Goal: Information Seeking & Learning: Check status

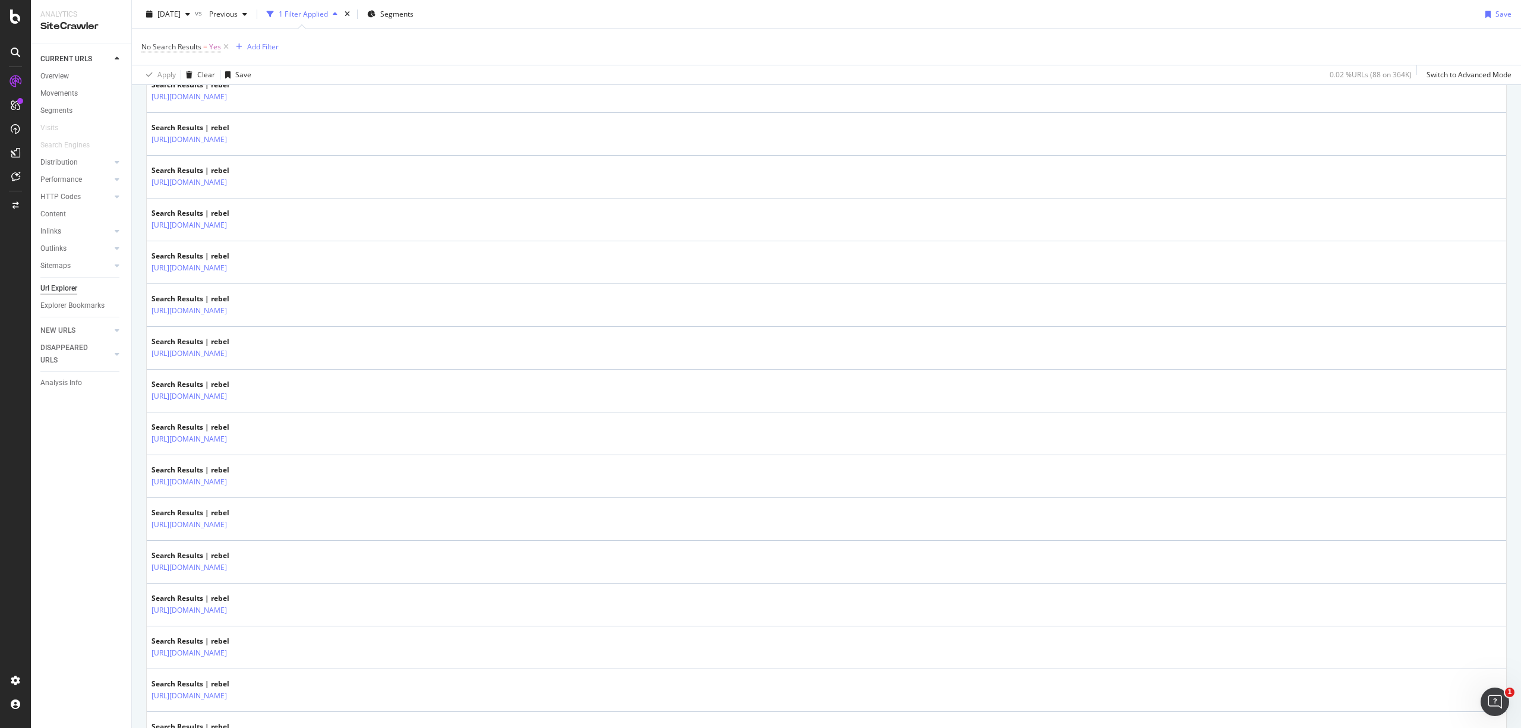
scroll to position [1881, 0]
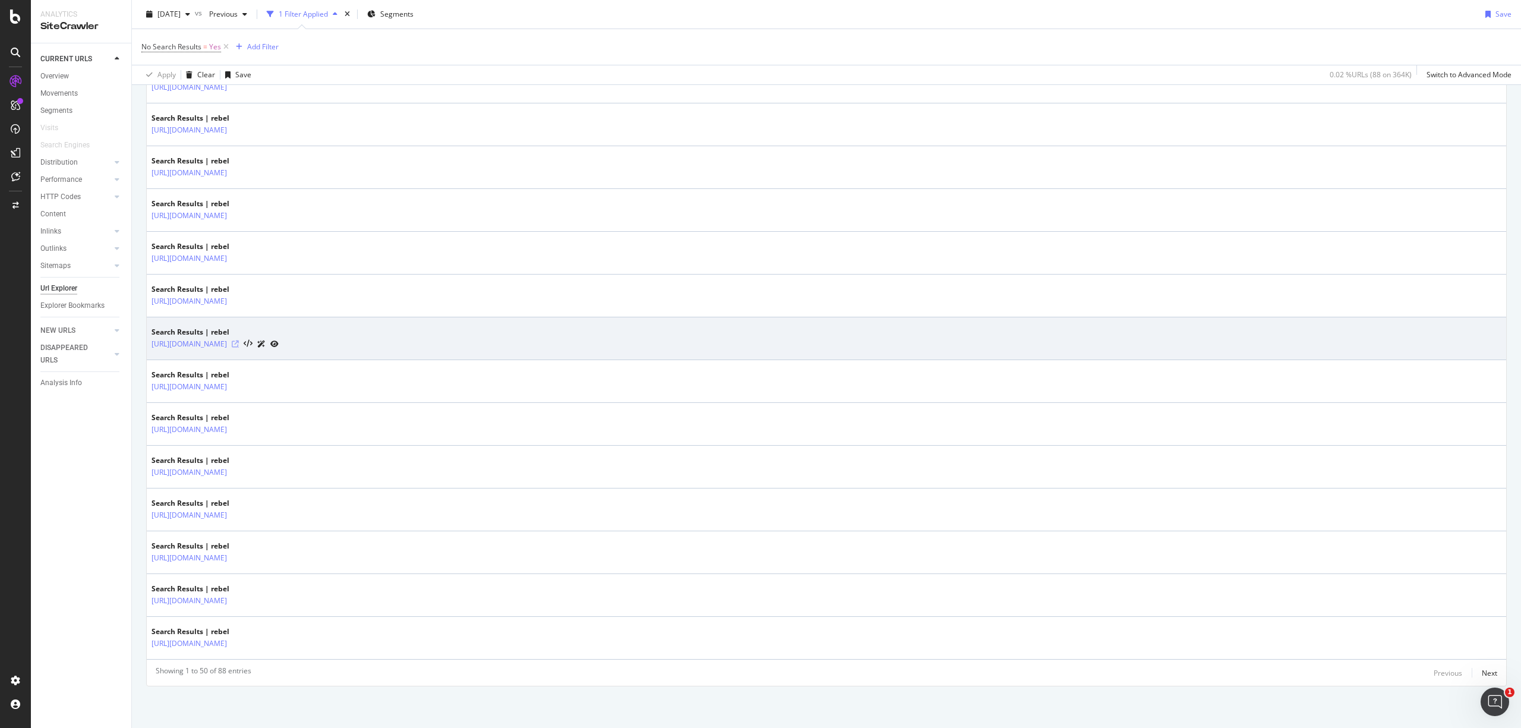
click at [239, 343] on icon at bounding box center [235, 343] width 7 height 7
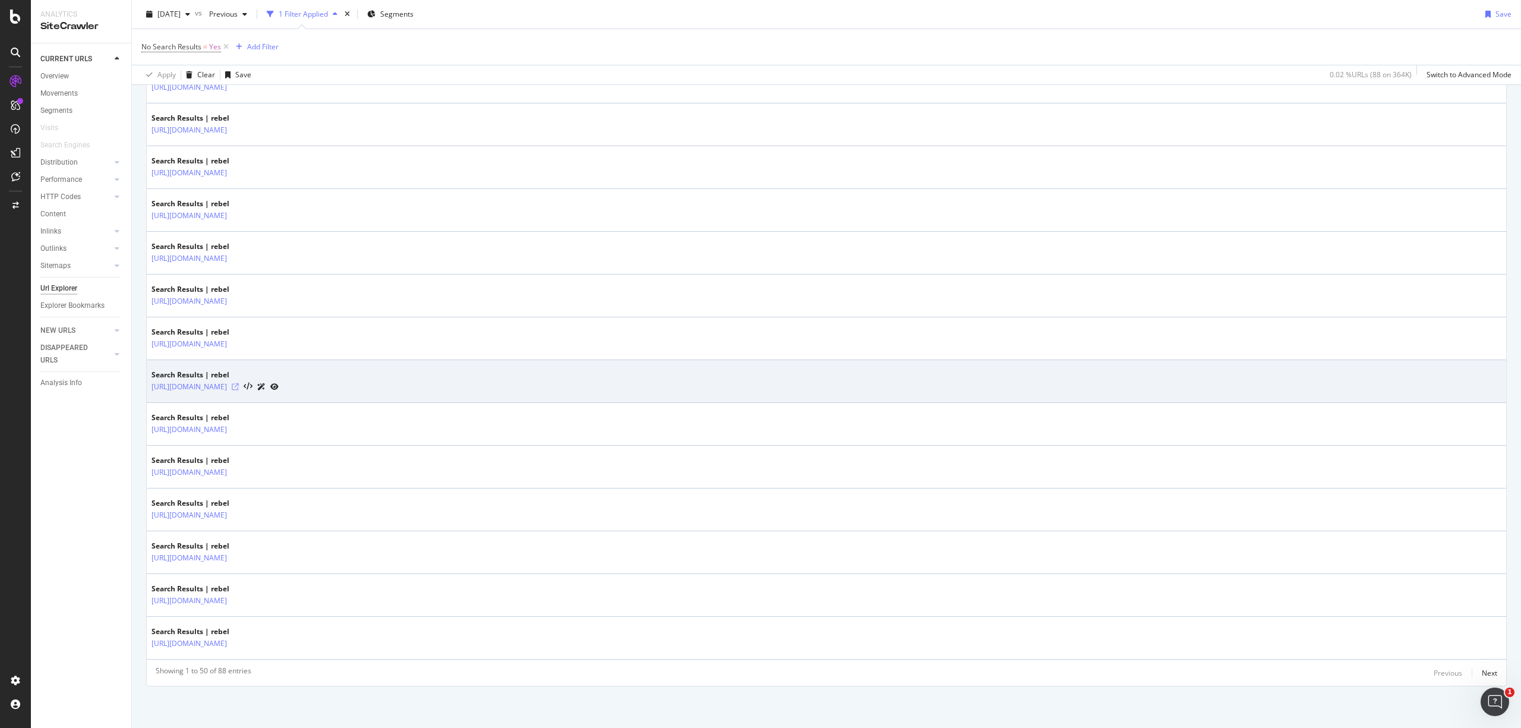
click at [239, 386] on icon at bounding box center [235, 386] width 7 height 7
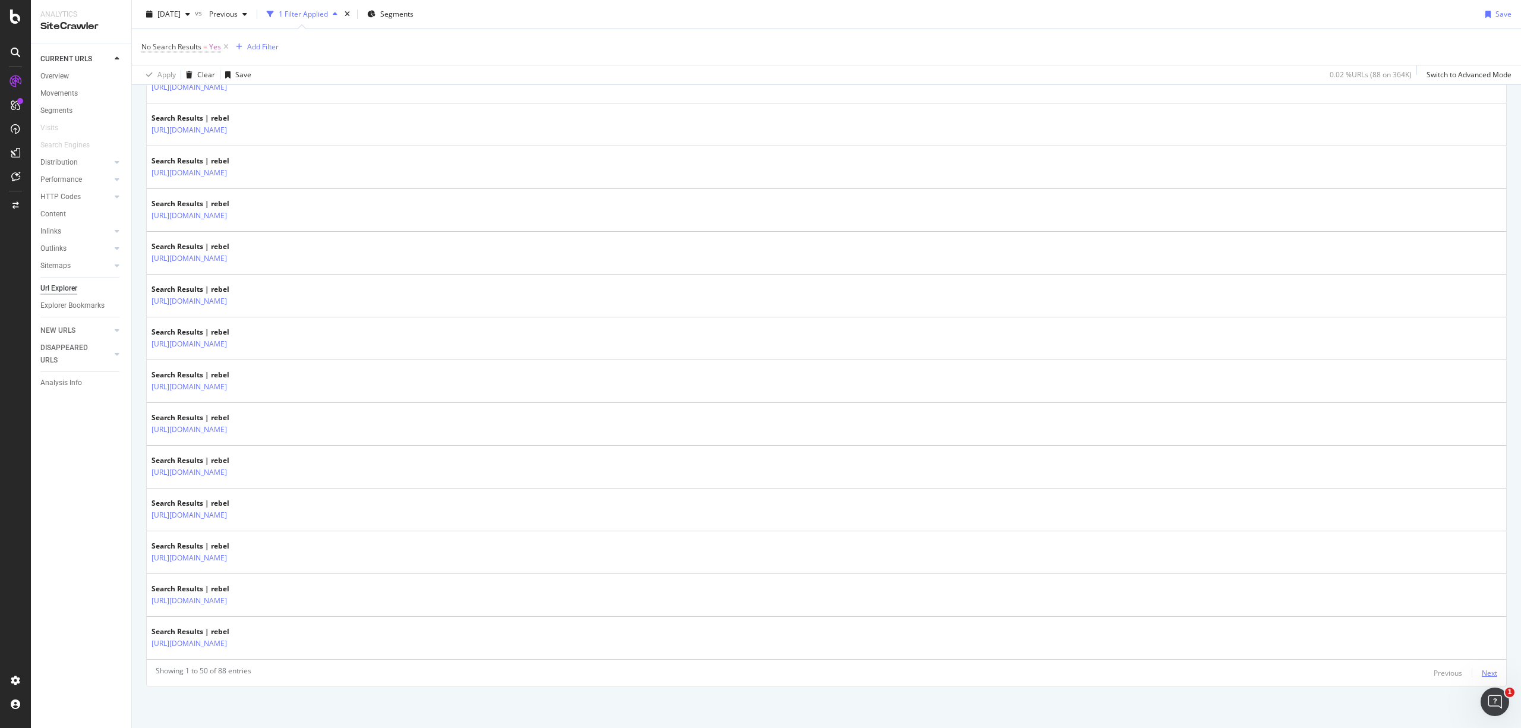
click at [1482, 669] on div "Next" at bounding box center [1489, 673] width 15 height 10
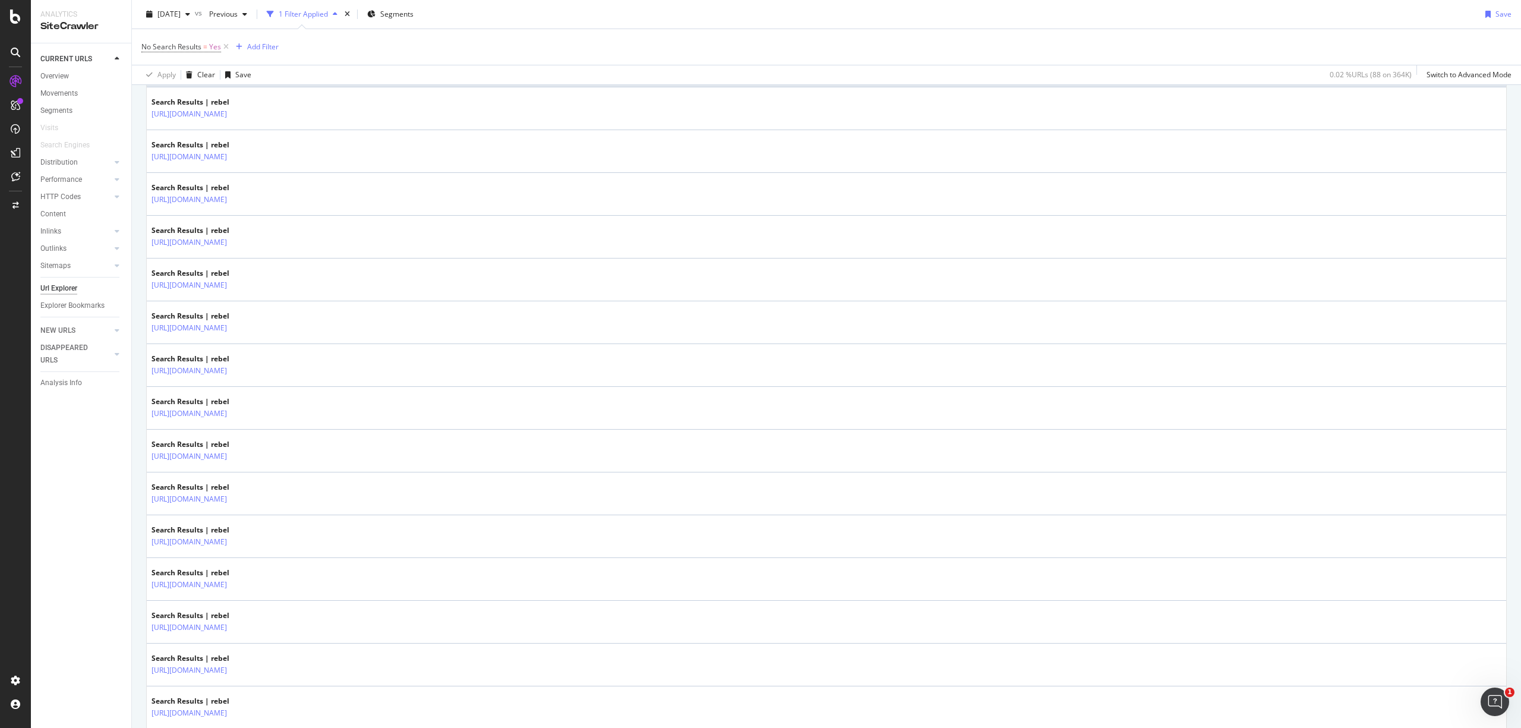
scroll to position [317, 0]
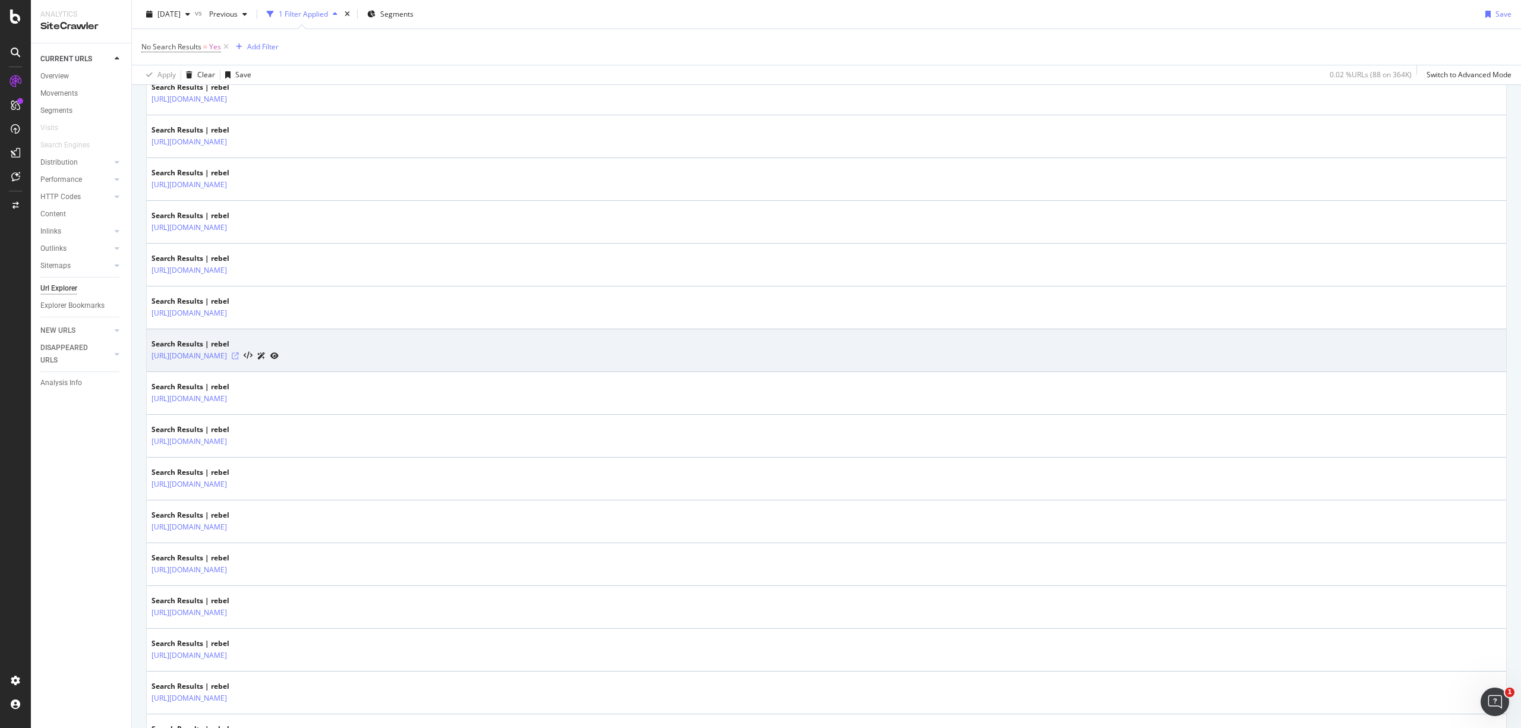
click at [239, 359] on icon at bounding box center [235, 355] width 7 height 7
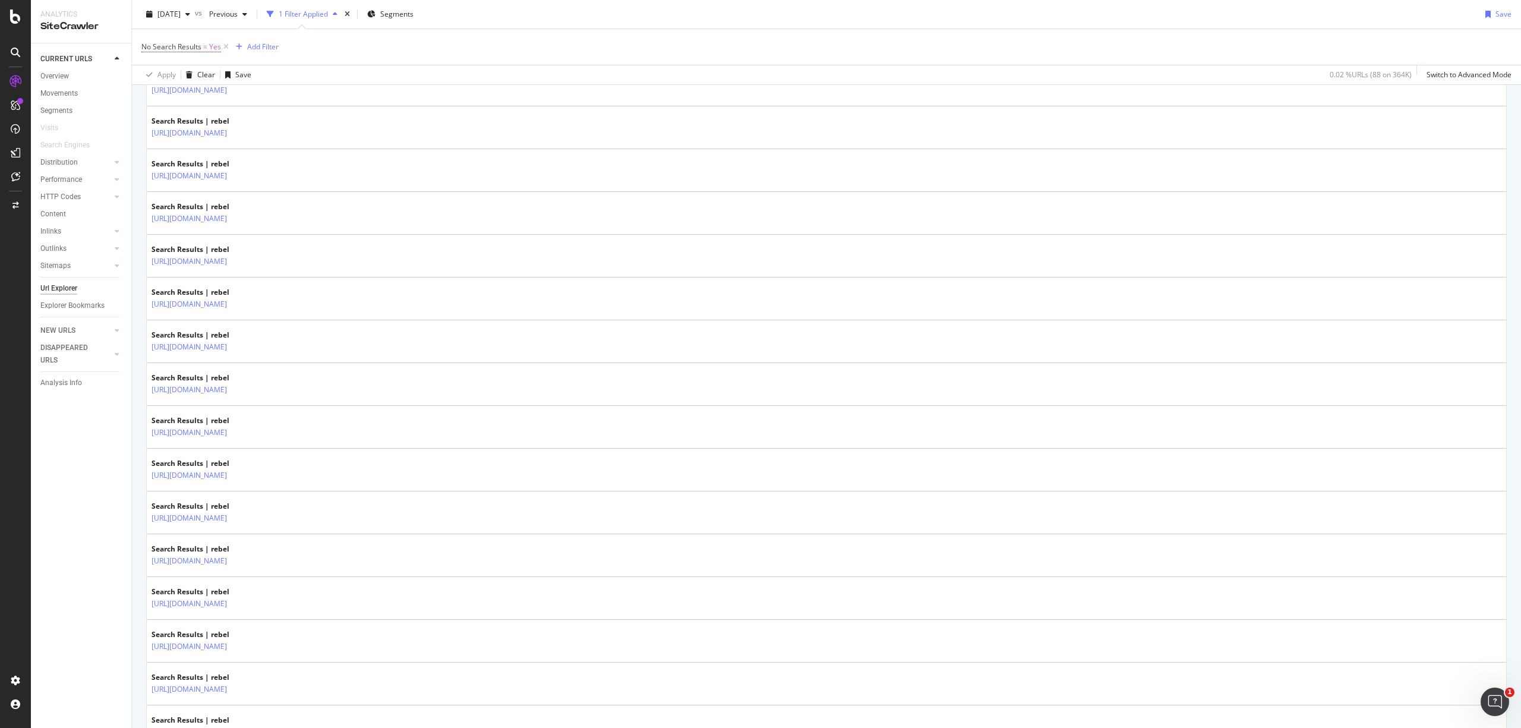
scroll to position [1365, 0]
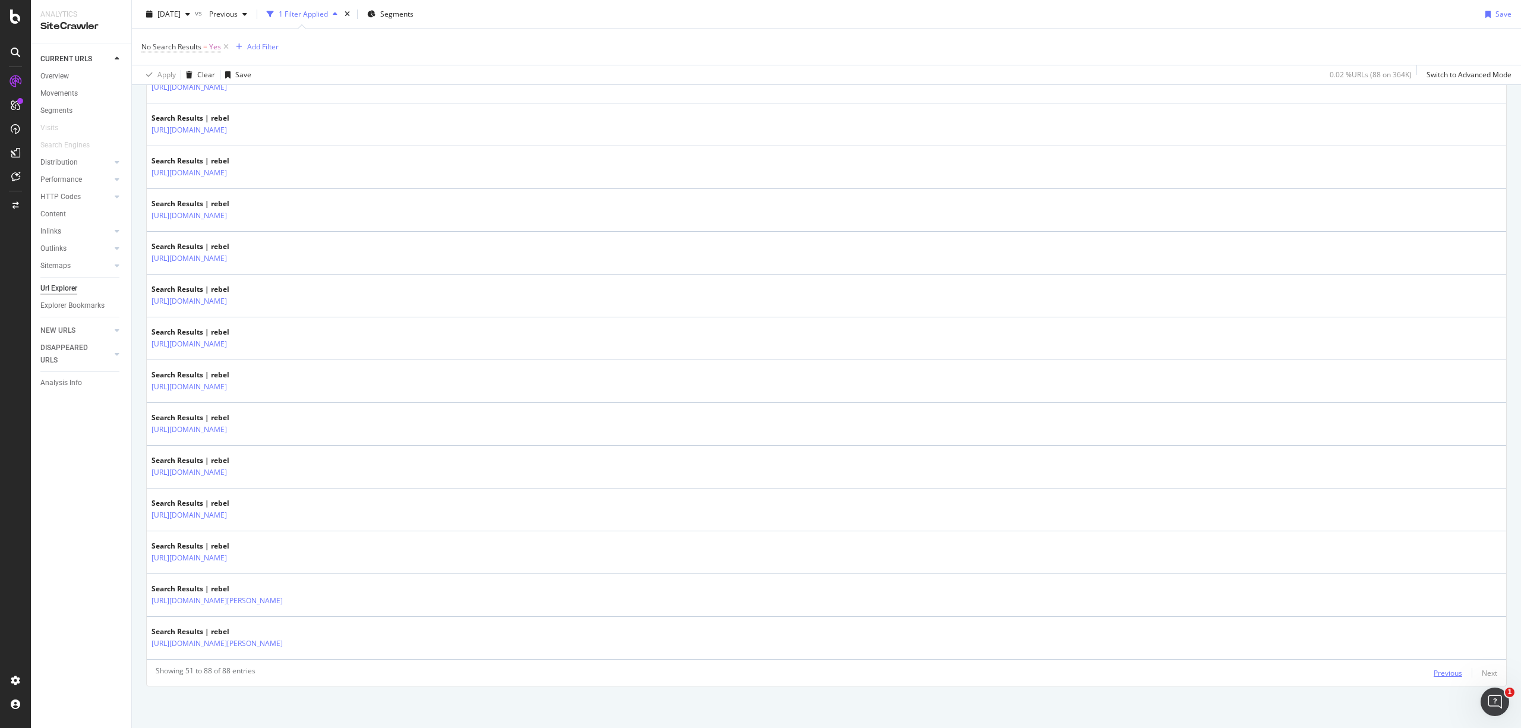
click at [1444, 673] on div "Previous" at bounding box center [1448, 673] width 29 height 10
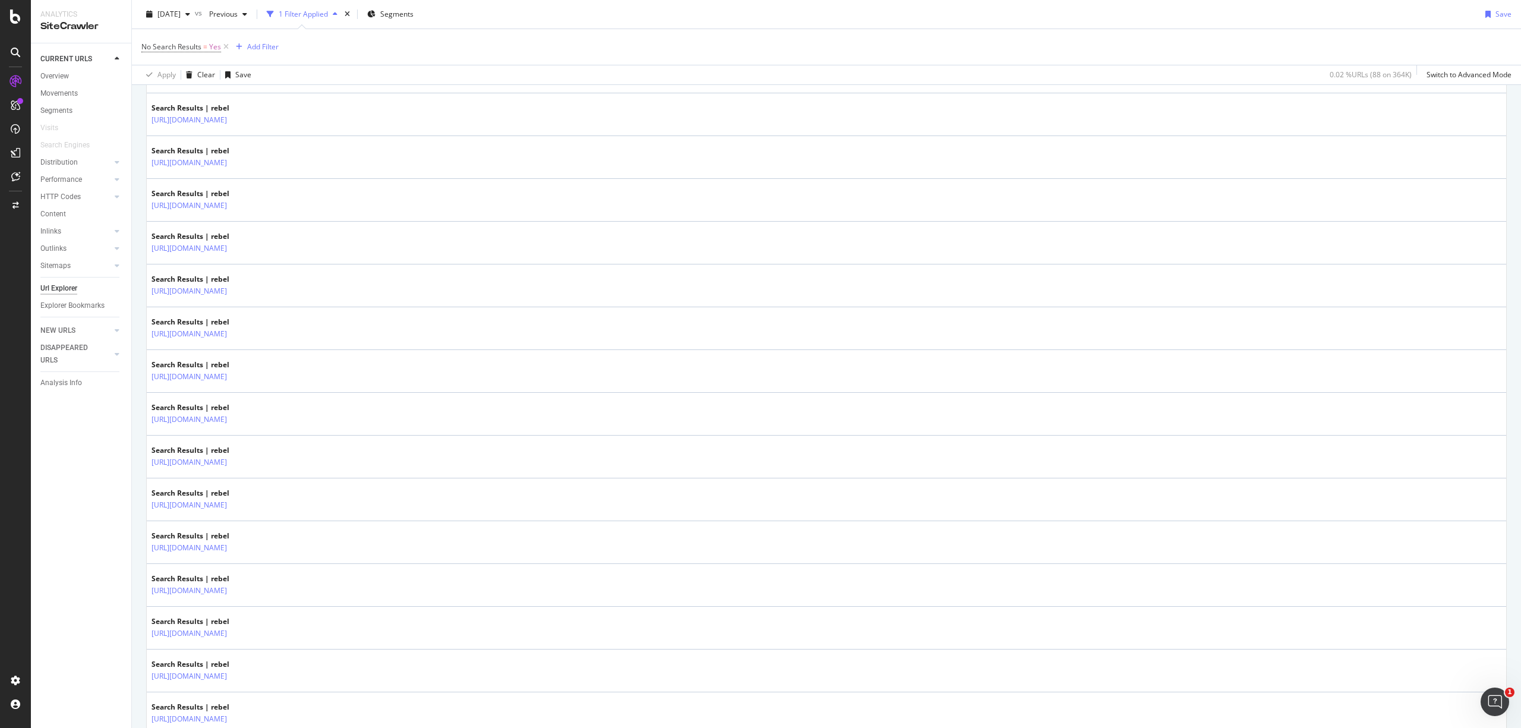
scroll to position [0, 0]
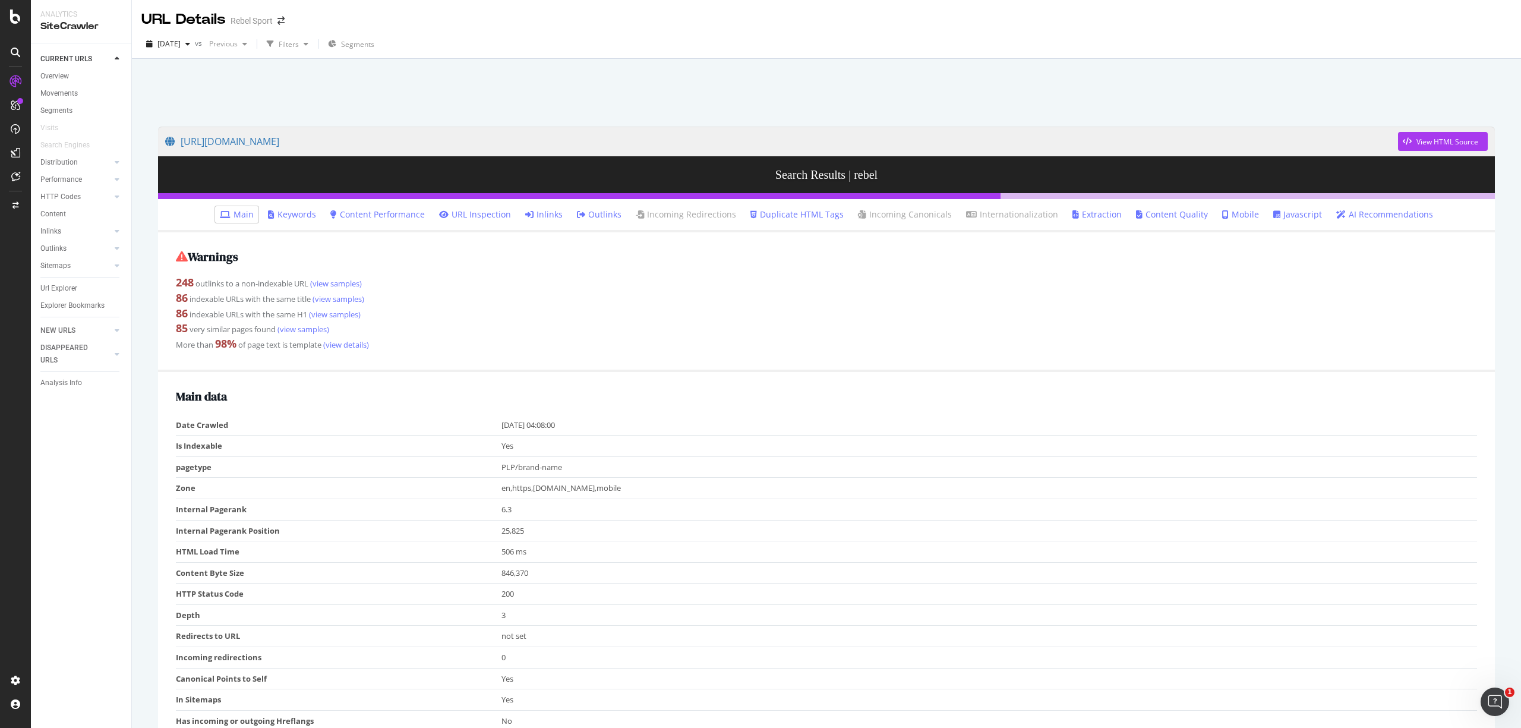
click at [481, 214] on link "URL Inspection" at bounding box center [475, 215] width 72 height 12
